Goal: Task Accomplishment & Management: Complete application form

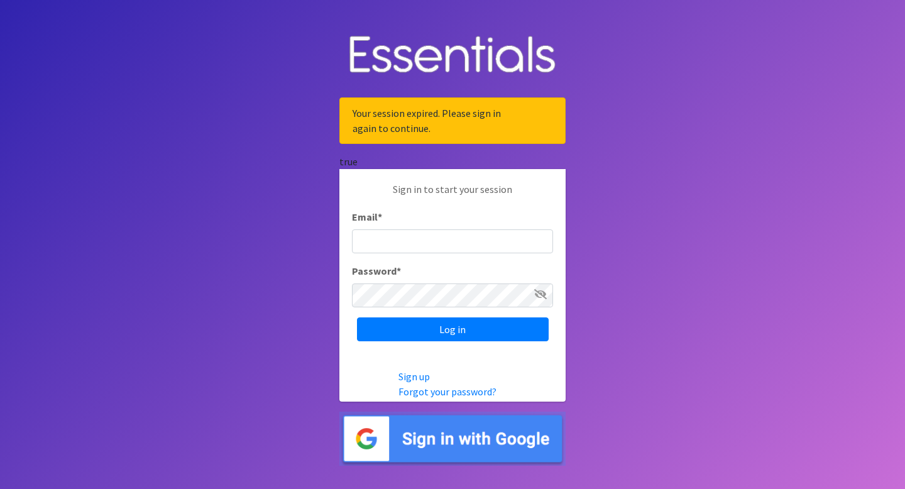
type input "[EMAIL_ADDRESS][DOMAIN_NAME]"
click at [436, 344] on div "Sign in to start your session Email * crystal@lukeshouseclinic.org Password * L…" at bounding box center [452, 261] width 226 height 185
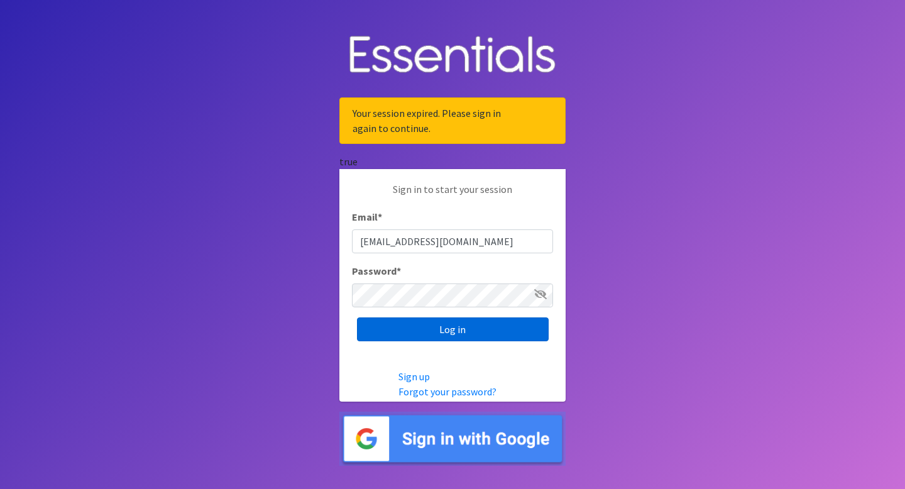
click at [438, 336] on input "Log in" at bounding box center [453, 329] width 192 height 24
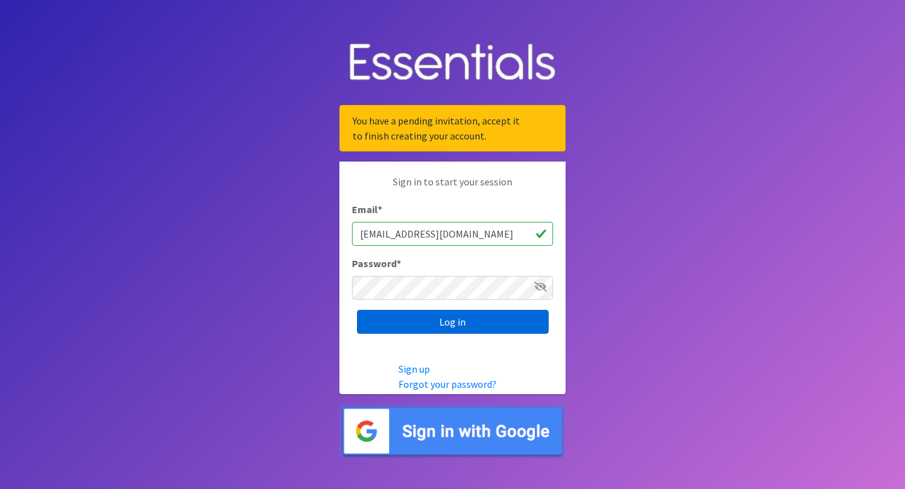
click at [440, 328] on input "Log in" at bounding box center [453, 322] width 192 height 24
click at [439, 382] on link "Forgot your password?" at bounding box center [447, 384] width 98 height 13
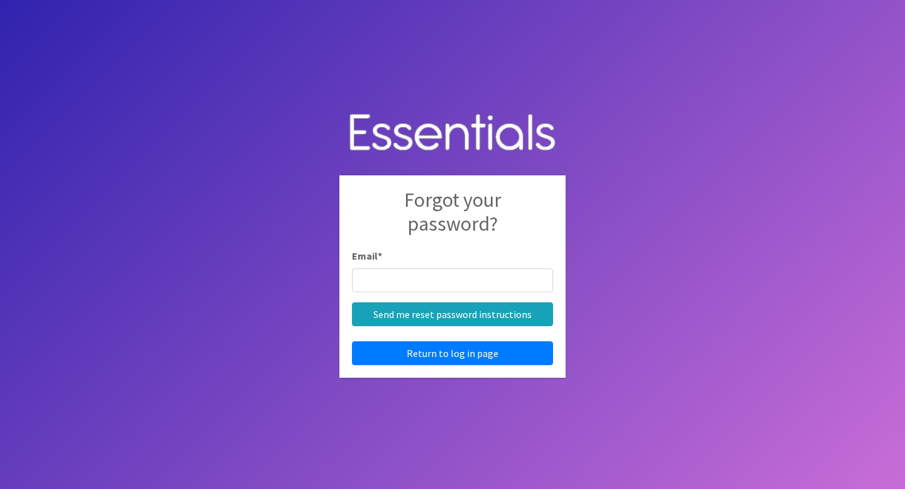
click at [438, 288] on input "Email *" at bounding box center [452, 280] width 201 height 24
type input "crystal@lukeshouseclinic.org"
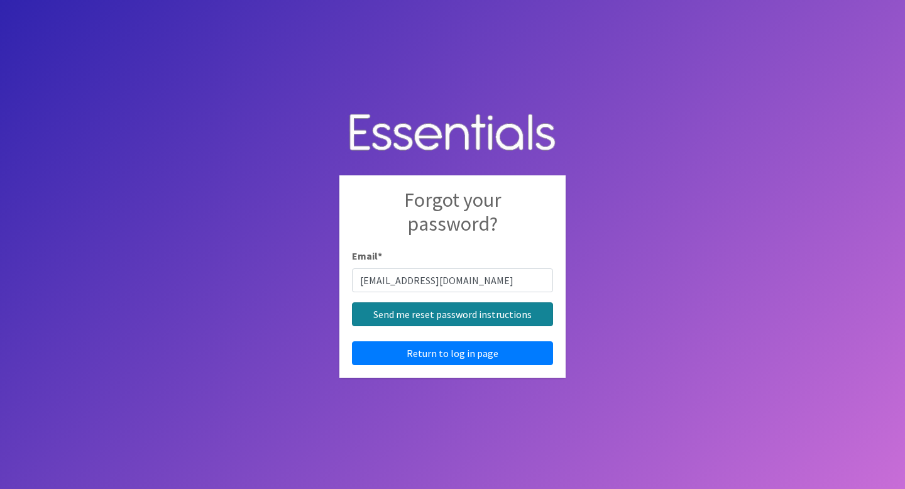
click at [413, 309] on input "Send me reset password instructions" at bounding box center [452, 314] width 201 height 24
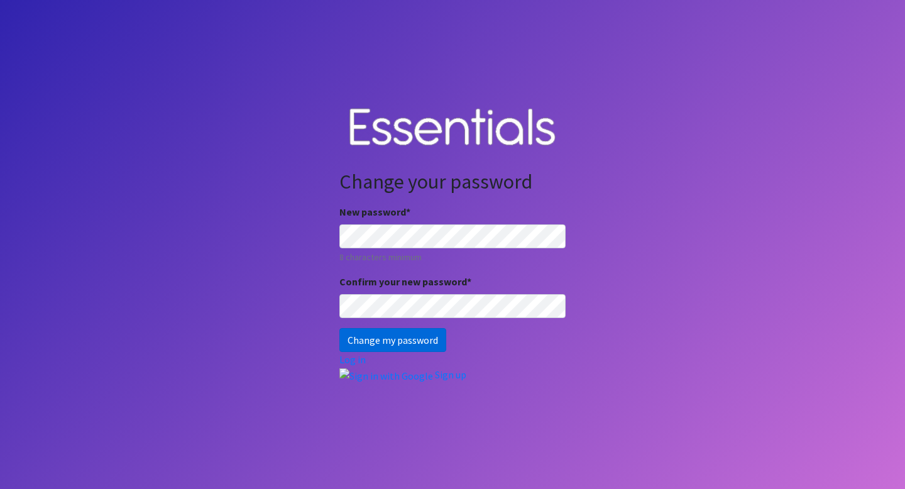
click at [382, 334] on input "Change my password" at bounding box center [392, 340] width 107 height 24
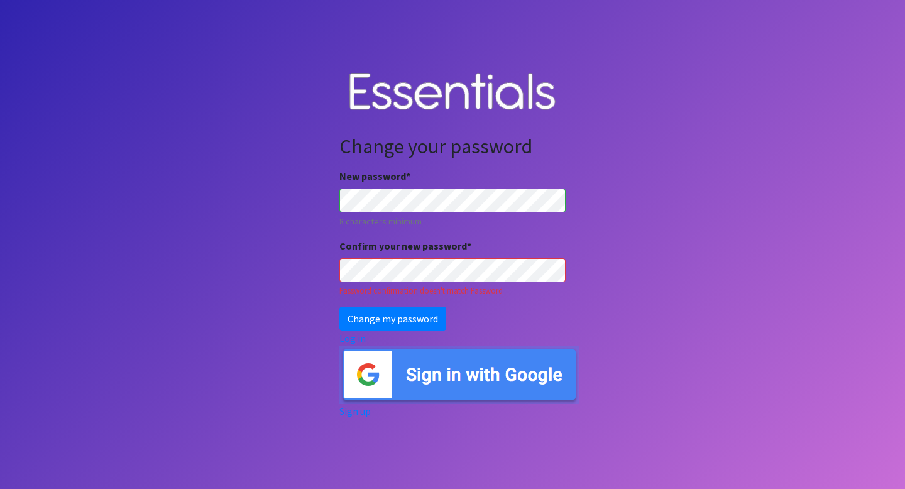
click at [295, 256] on body "Change your password New password * 8 characters minimum Confirm your new passw…" at bounding box center [452, 244] width 905 height 489
click at [380, 318] on input "Change my password" at bounding box center [392, 319] width 107 height 24
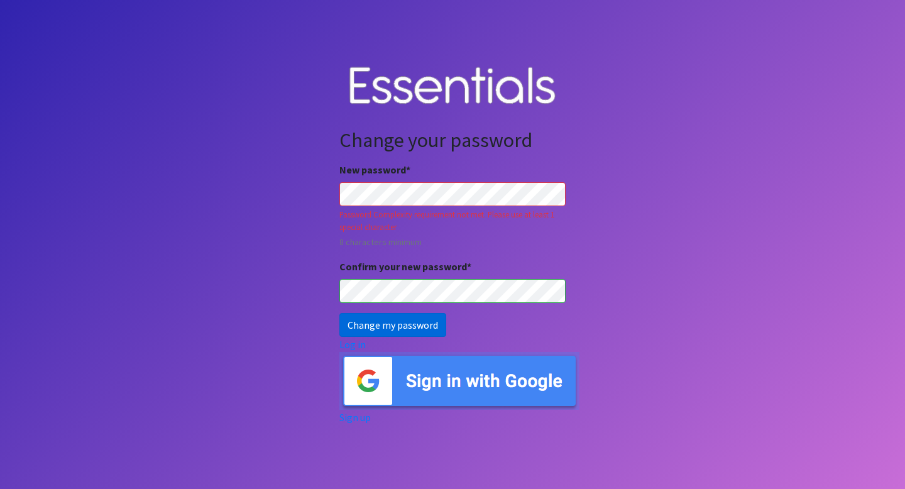
click at [436, 332] on input "Change my password" at bounding box center [392, 325] width 107 height 24
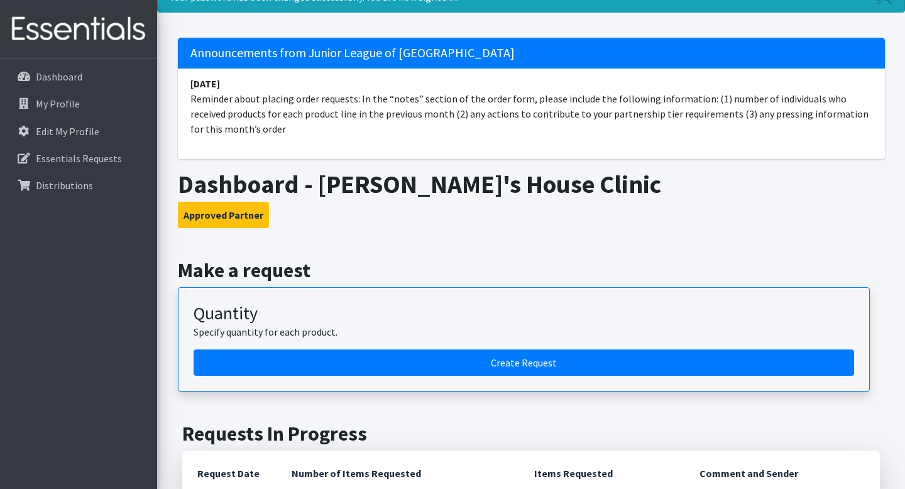
scroll to position [63, 0]
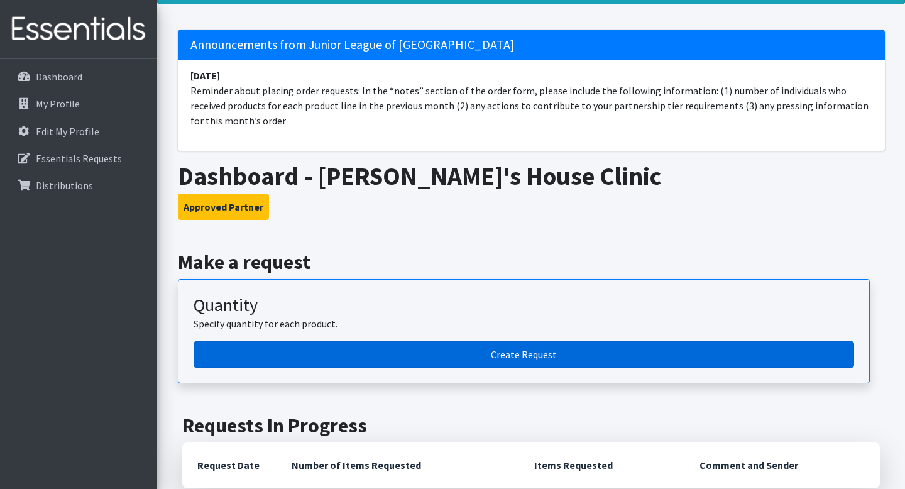
click at [422, 351] on link "Create Request" at bounding box center [524, 354] width 660 height 26
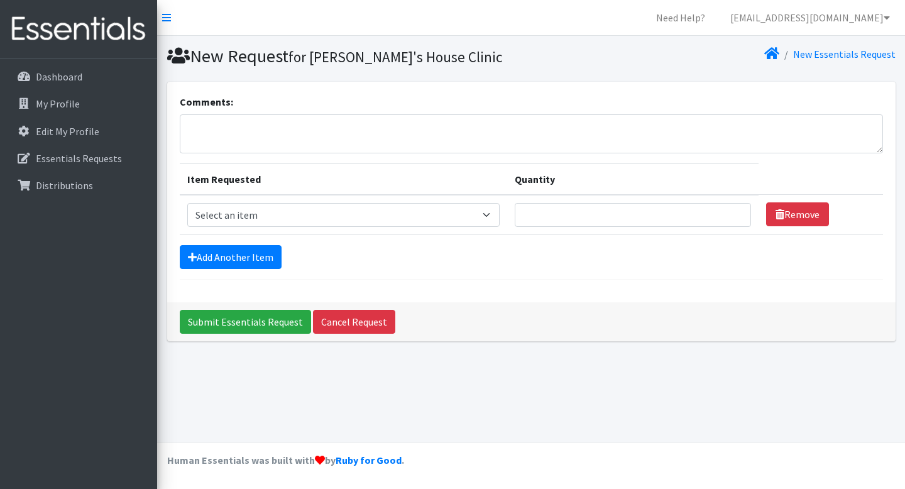
click at [272, 270] on form "Comments: Item Requested Quantity Item Requested Select an item Diaper - 2T/3T …" at bounding box center [531, 186] width 703 height 185
click at [265, 265] on link "Add Another Item" at bounding box center [231, 257] width 102 height 24
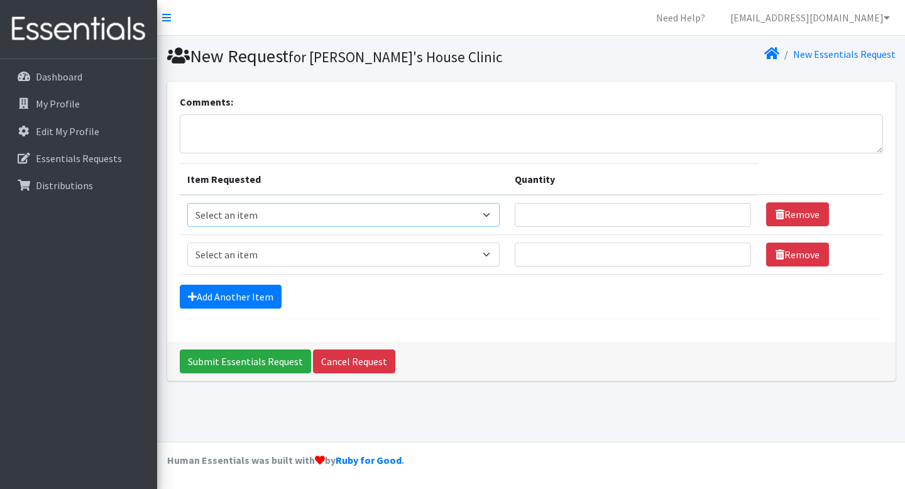
click at [306, 222] on select "Select an item Diaper - 2T/3T Bundle Diapers - 3T/4T Bundle Diapers - 4T/5T Bun…" at bounding box center [343, 215] width 312 height 24
select select "14879"
click at [572, 209] on input "Quantity" at bounding box center [633, 215] width 236 height 24
type input "40"
click at [581, 275] on form "Comments: Item Requested Quantity Item Requested Select an item Diaper - 2T/3T …" at bounding box center [531, 206] width 703 height 225
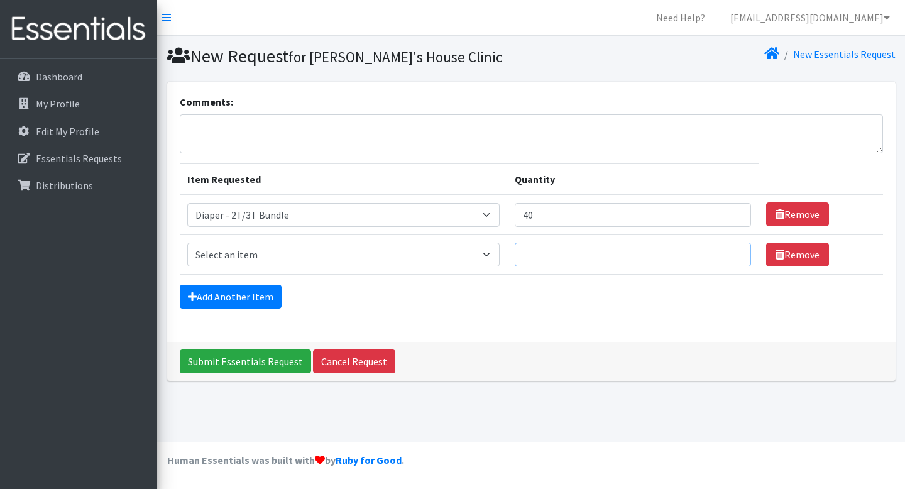
click at [579, 265] on input "Quantity" at bounding box center [633, 255] width 236 height 24
type input "40"
click at [452, 260] on select "Select an item Diaper - 2T/3T Bundle Diapers - 3T/4T Bundle Diapers - 4T/5T Bun…" at bounding box center [343, 255] width 312 height 24
select select "14878"
click at [268, 297] on link "Add Another Item" at bounding box center [231, 297] width 102 height 24
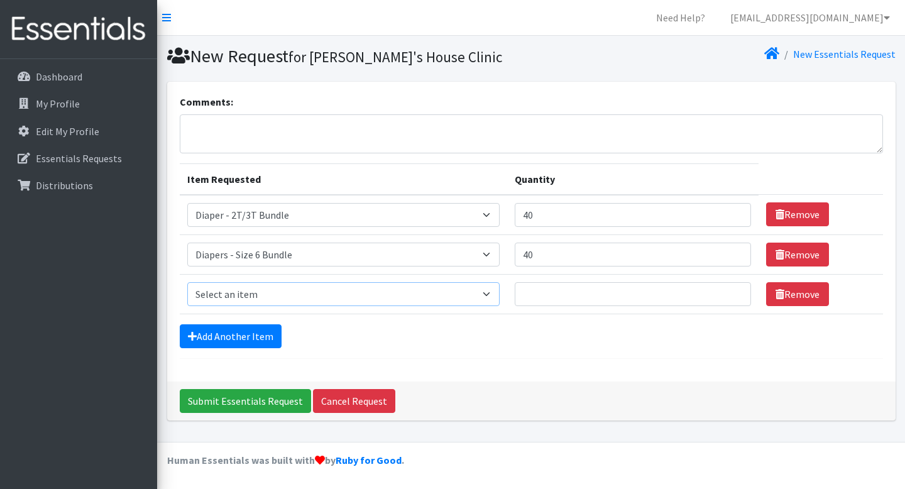
click at [265, 287] on select "Select an item Diaper - 2T/3T Bundle Diapers - 3T/4T Bundle Diapers - 4T/5T Bun…" at bounding box center [343, 294] width 312 height 24
select select "14889"
click at [579, 296] on input "Quantity" at bounding box center [633, 294] width 236 height 24
type input "50"
click at [261, 326] on link "Add Another Item" at bounding box center [231, 336] width 102 height 24
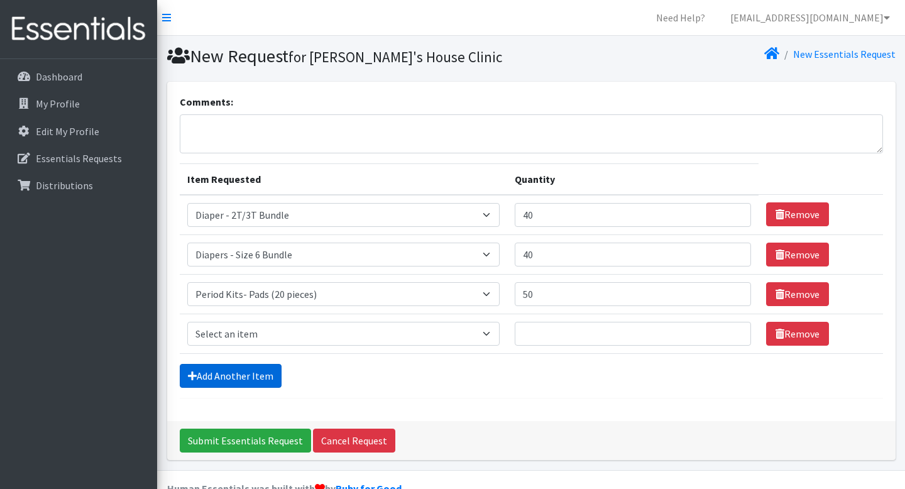
scroll to position [28, 0]
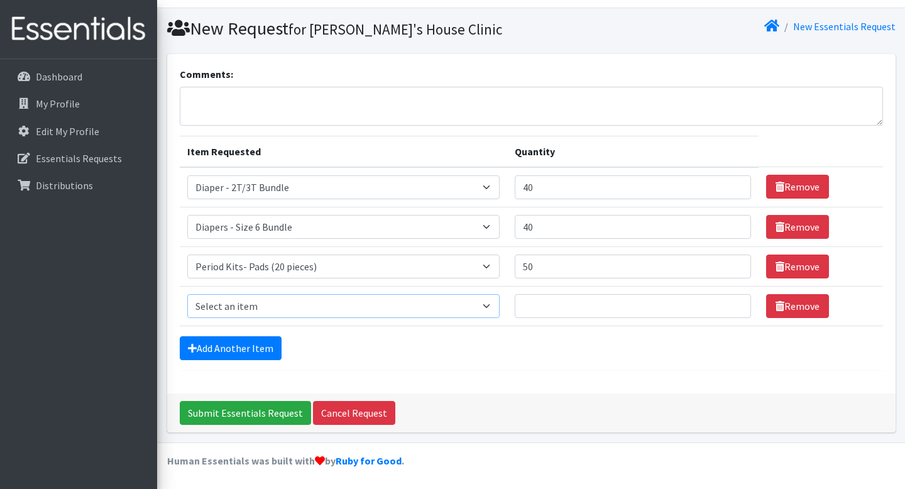
click at [259, 305] on select "Select an item Diaper - 2T/3T Bundle Diapers - 3T/4T Bundle Diapers - 4T/5T Bun…" at bounding box center [343, 306] width 312 height 24
select select "14881"
click at [579, 308] on input "Quantity" at bounding box center [633, 306] width 236 height 24
type input "40"
click at [238, 418] on input "Submit Essentials Request" at bounding box center [245, 413] width 131 height 24
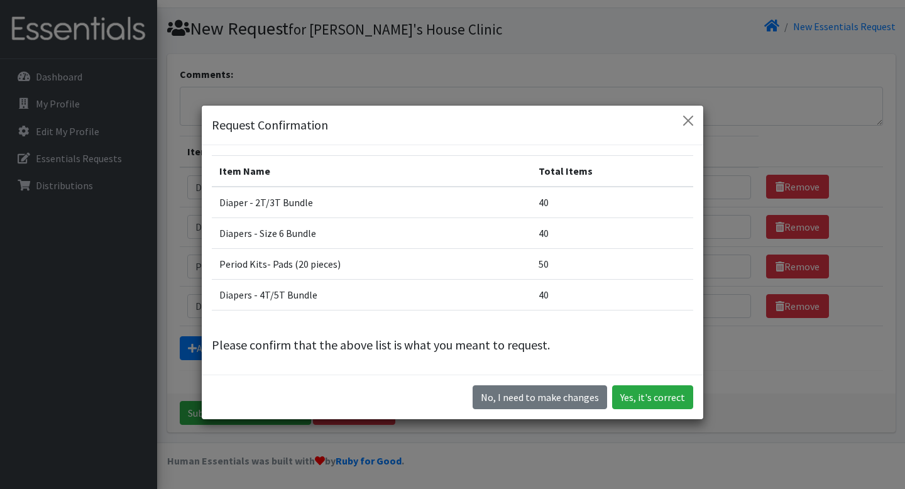
click at [651, 383] on div "No, I need to make changes Yes, it's correct" at bounding box center [452, 396] width 501 height 45
click at [652, 390] on button "Yes, it's correct" at bounding box center [652, 397] width 81 height 24
